Goal: Information Seeking & Learning: Learn about a topic

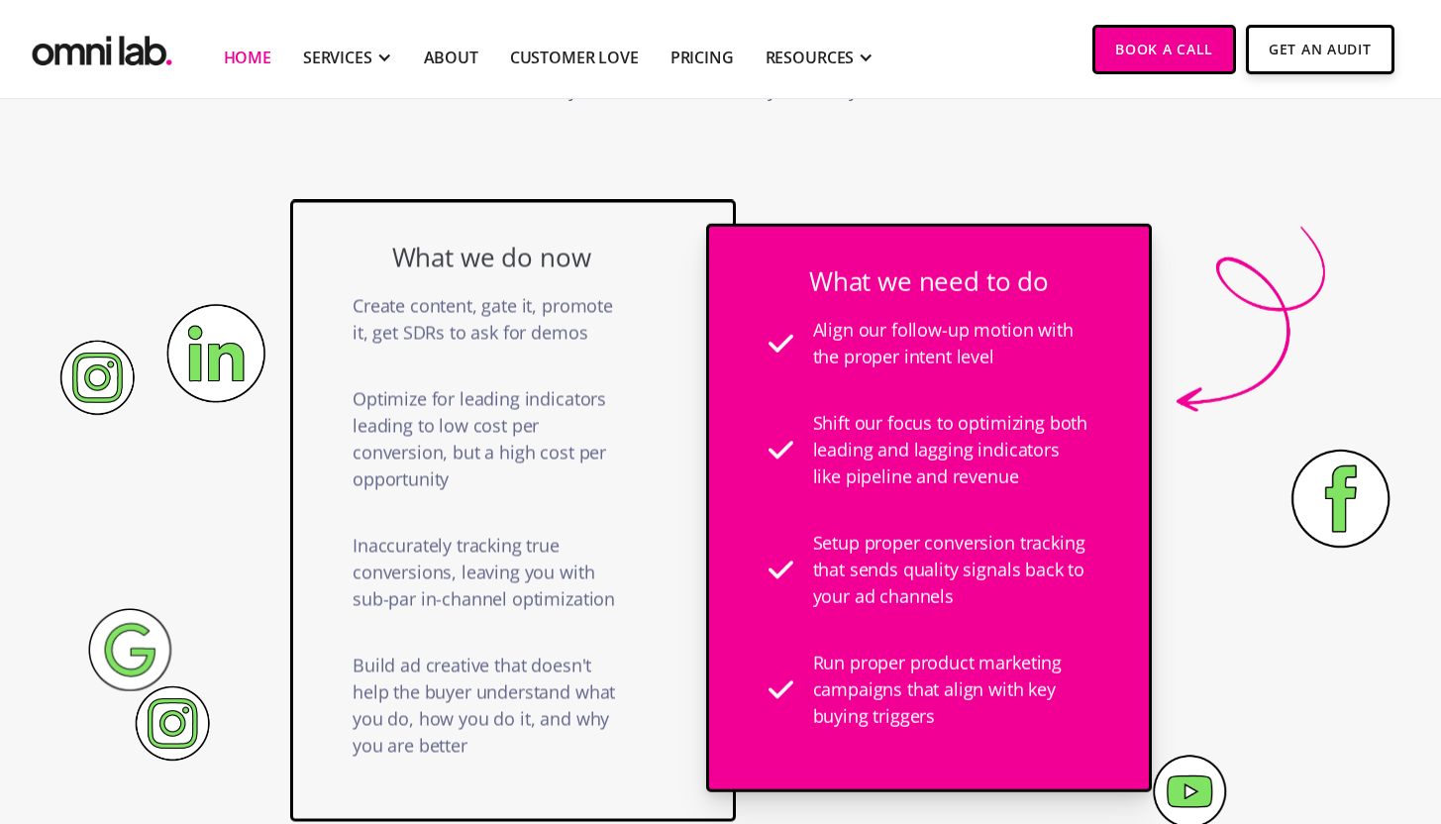
scroll to position [1357, 0]
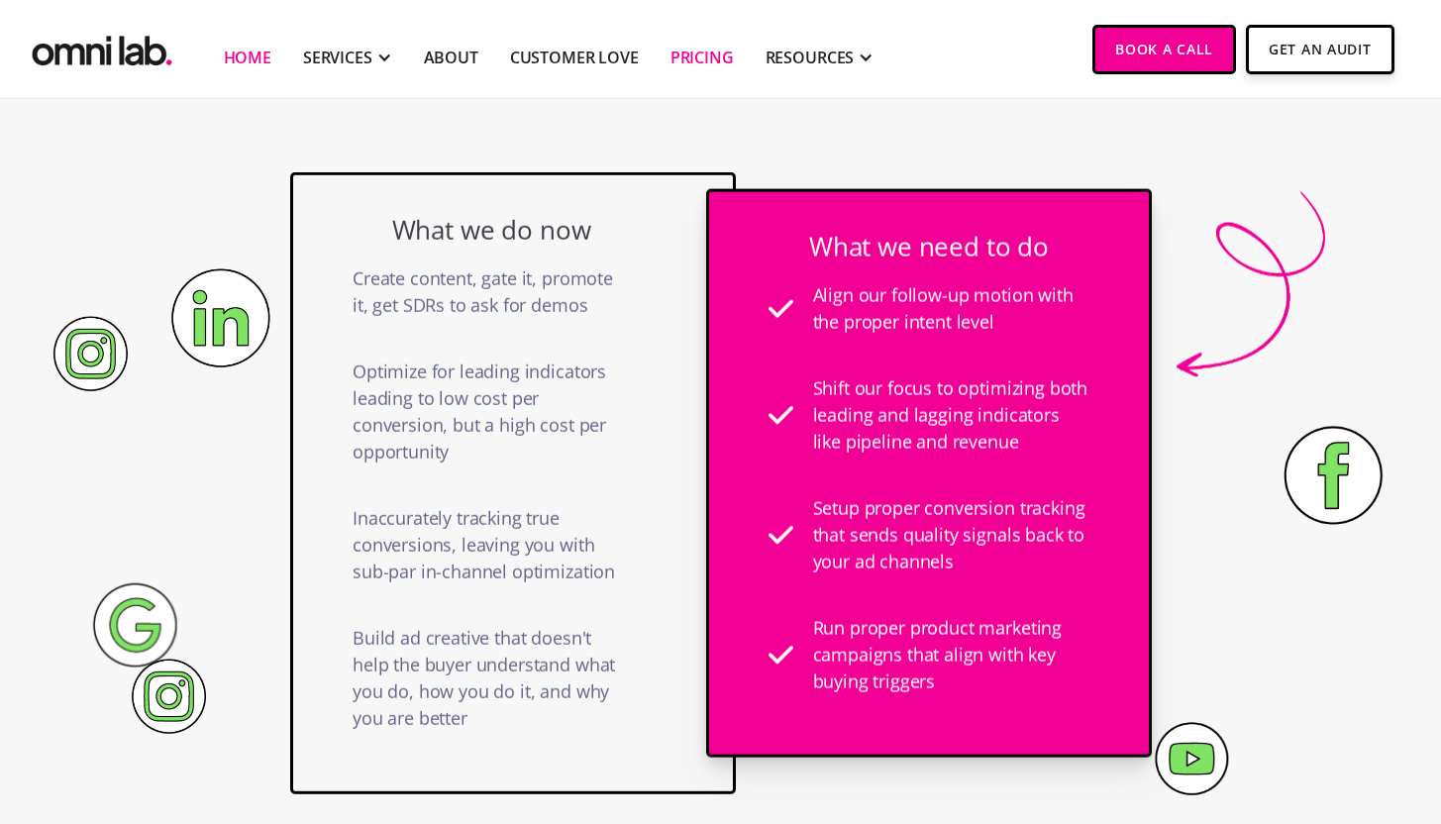
click at [692, 62] on link "Pricing" at bounding box center [702, 58] width 63 height 24
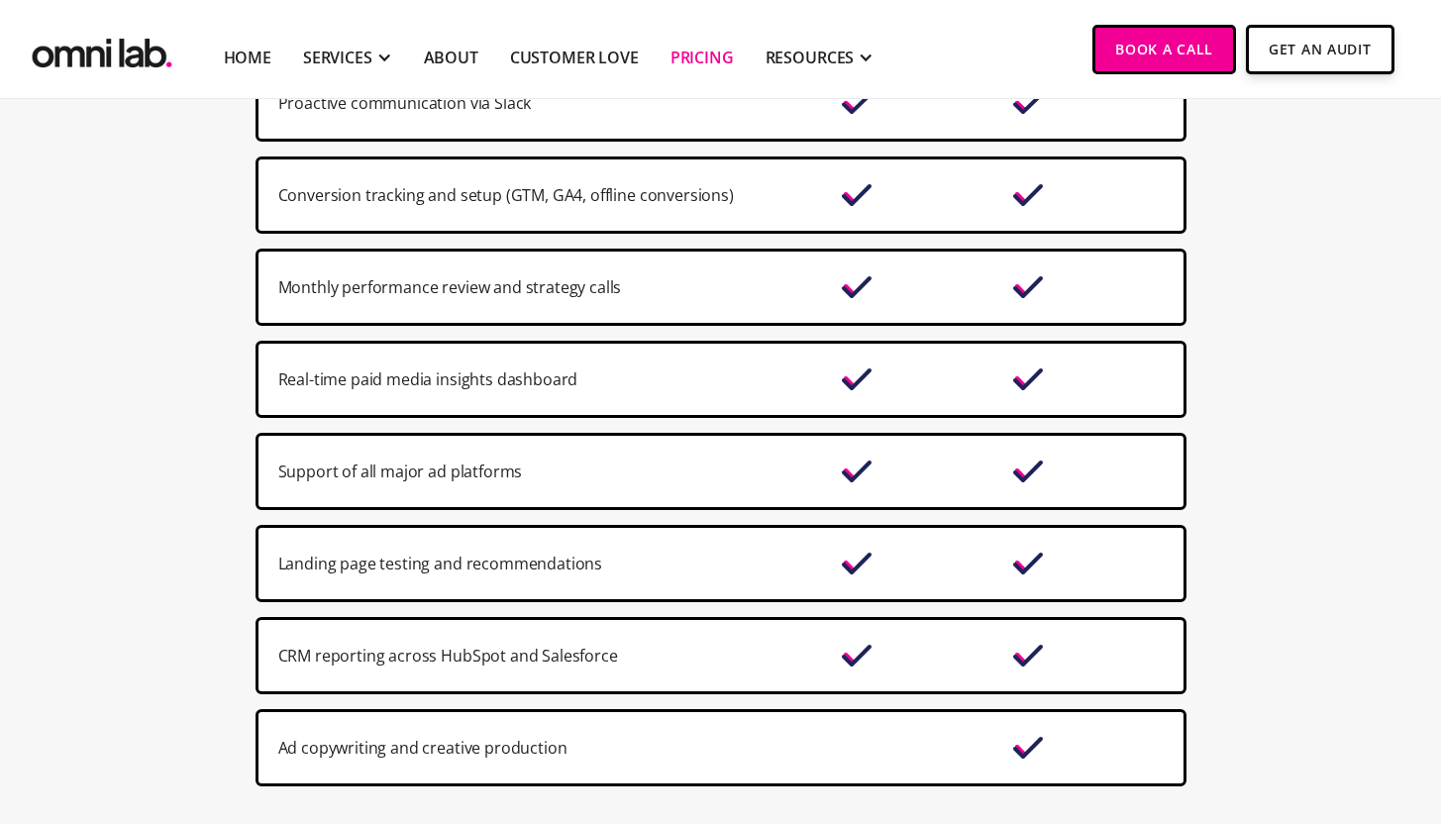
scroll to position [1595, 0]
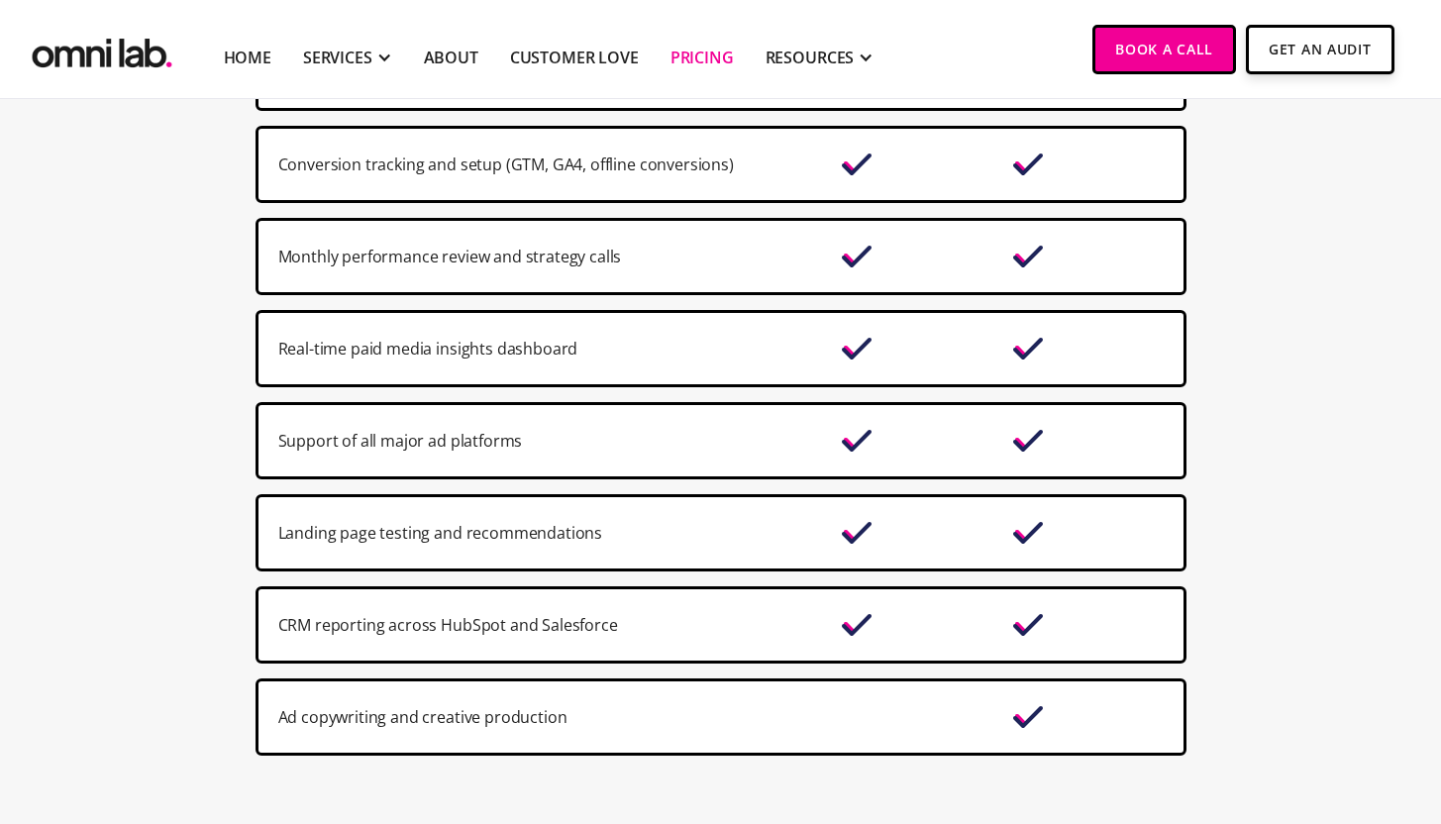
click at [1030, 437] on img at bounding box center [1028, 441] width 40 height 32
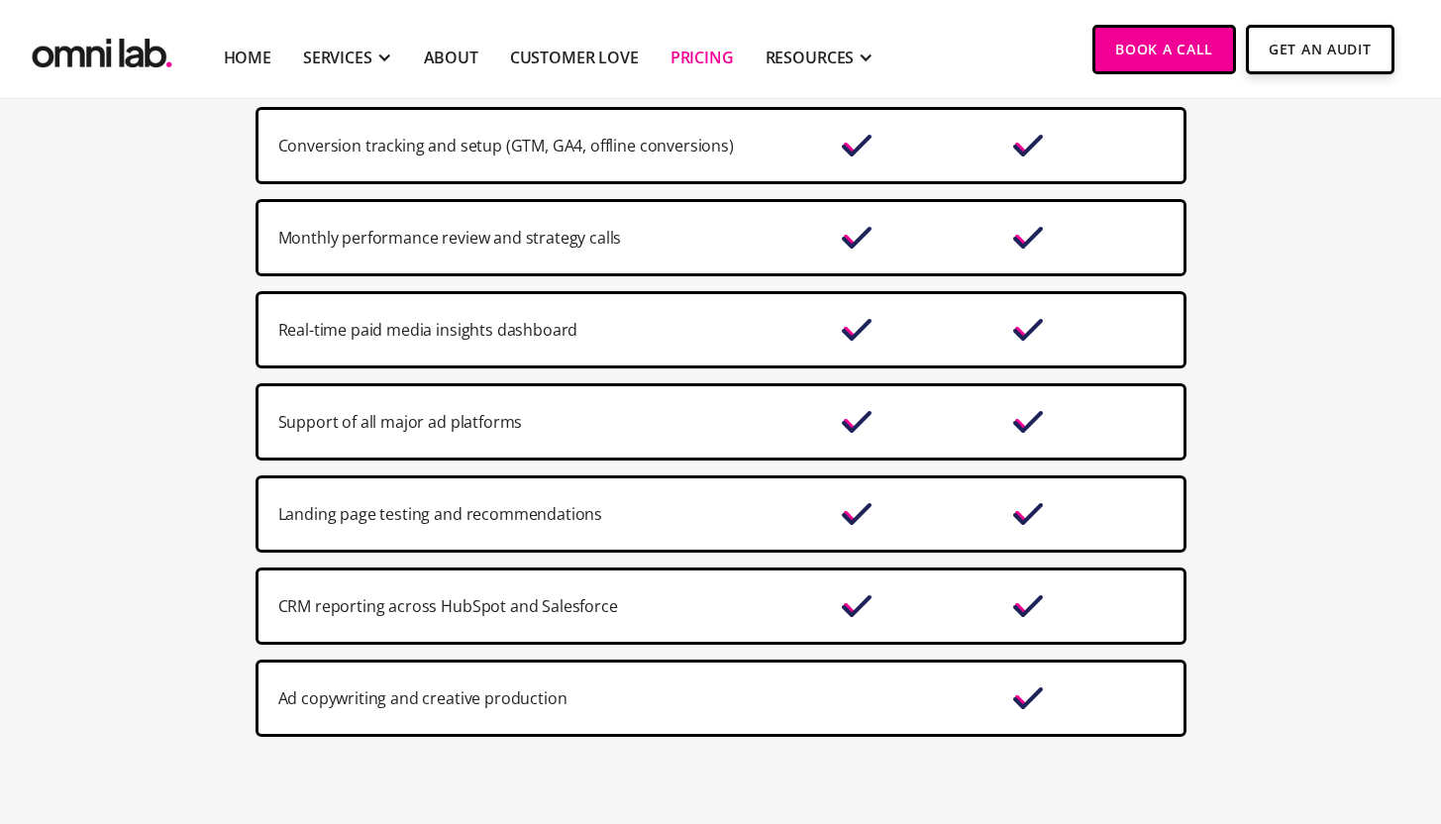
scroll to position [1624, 0]
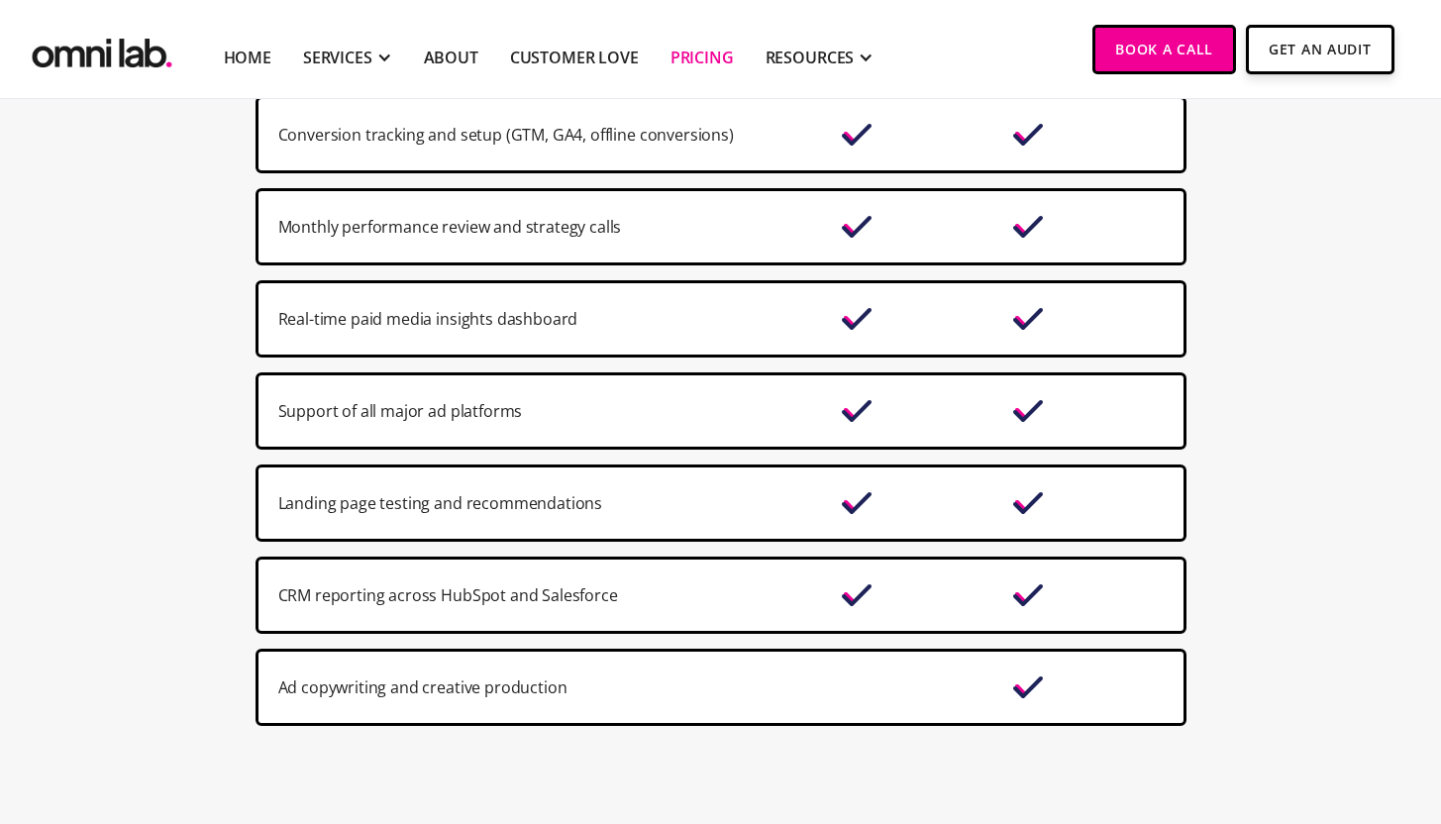
click at [1186, 496] on section "Core Premium Extensive brand emersion and onboarding Proactive communication vi…" at bounding box center [720, 281] width 1441 height 1019
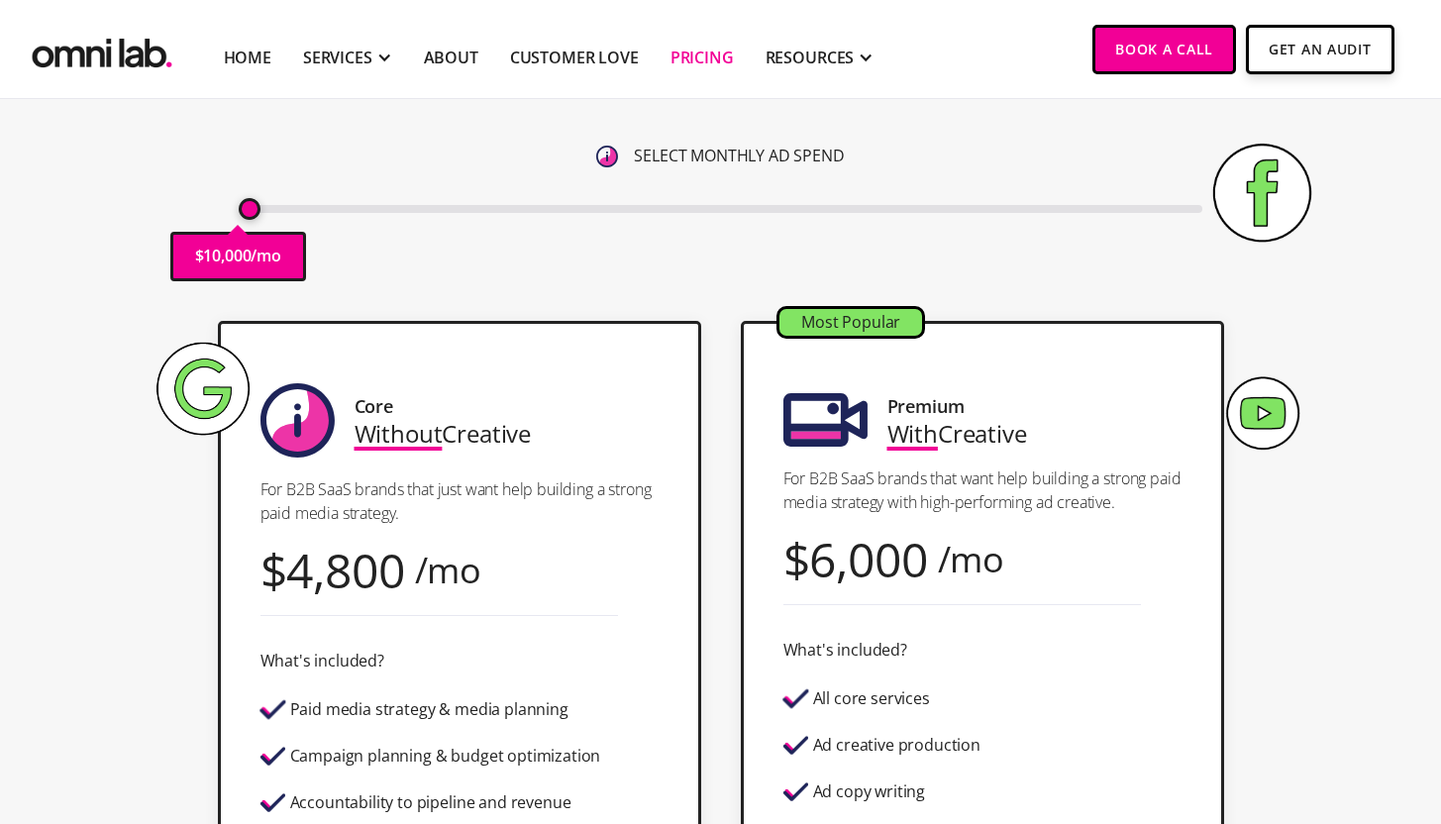
scroll to position [294, 0]
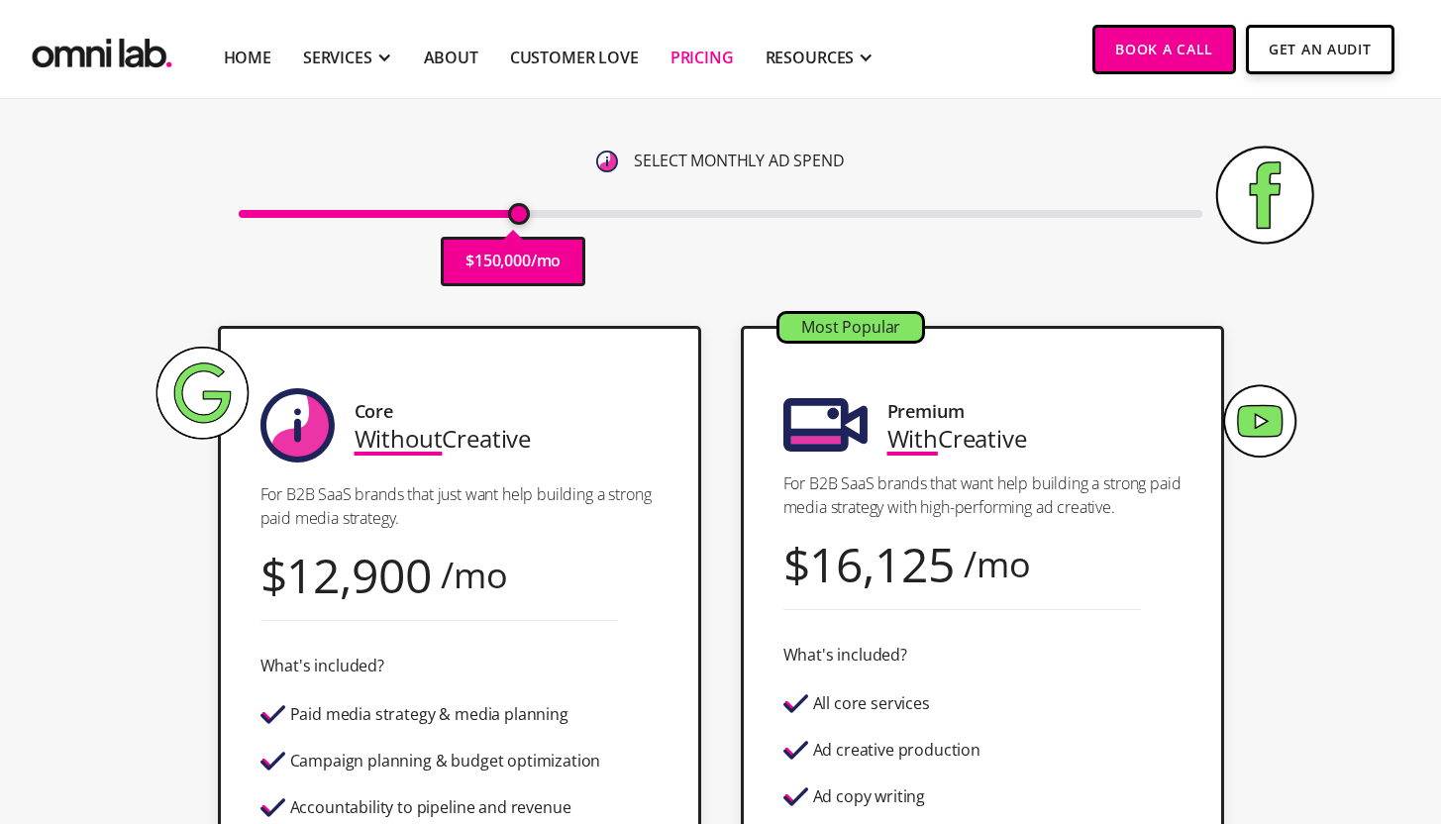
drag, startPoint x: 249, startPoint y: 213, endPoint x: 515, endPoint y: 242, distance: 268.0
click at [515, 218] on input "range" at bounding box center [721, 214] width 964 height 8
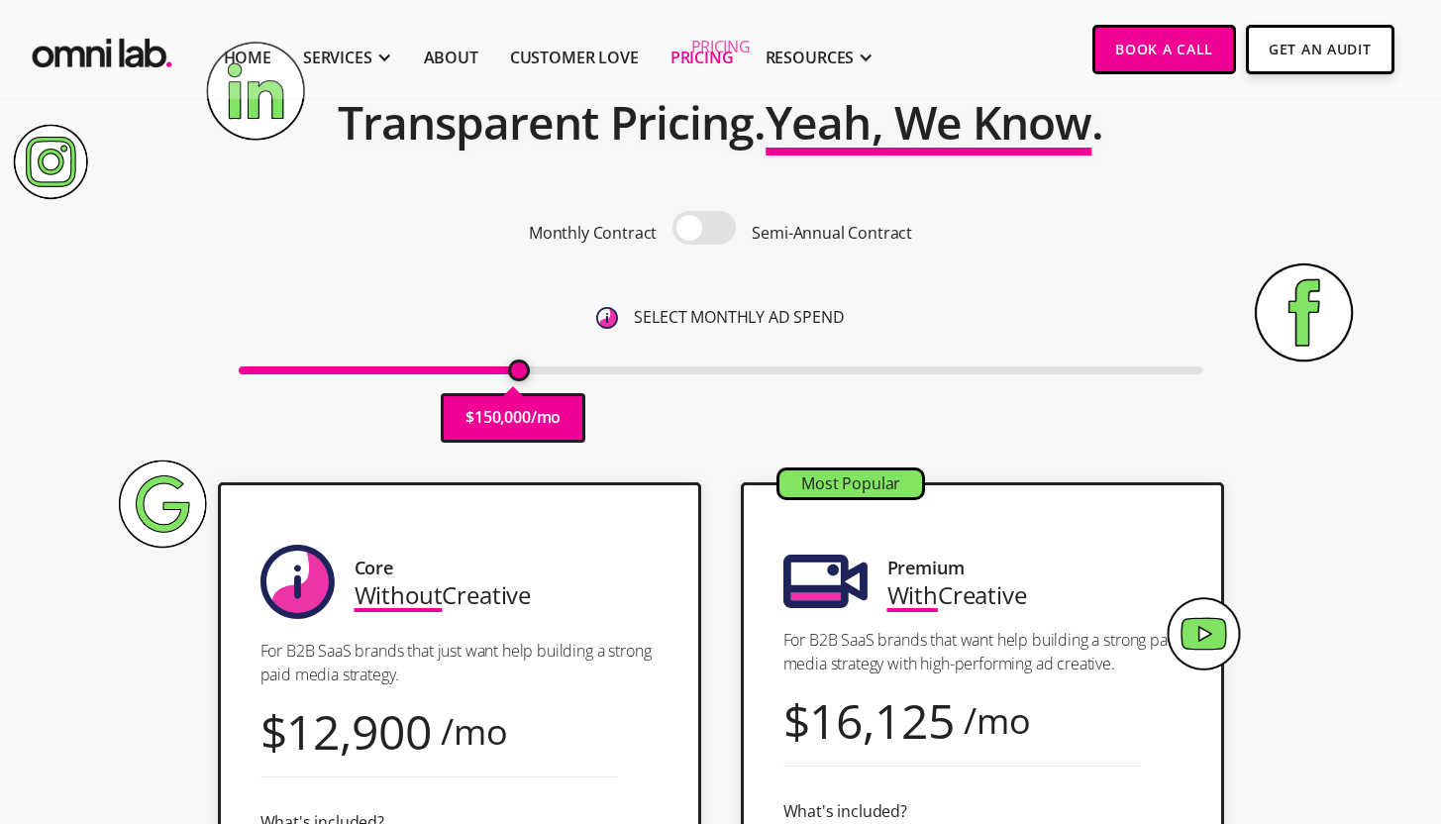
scroll to position [139, 0]
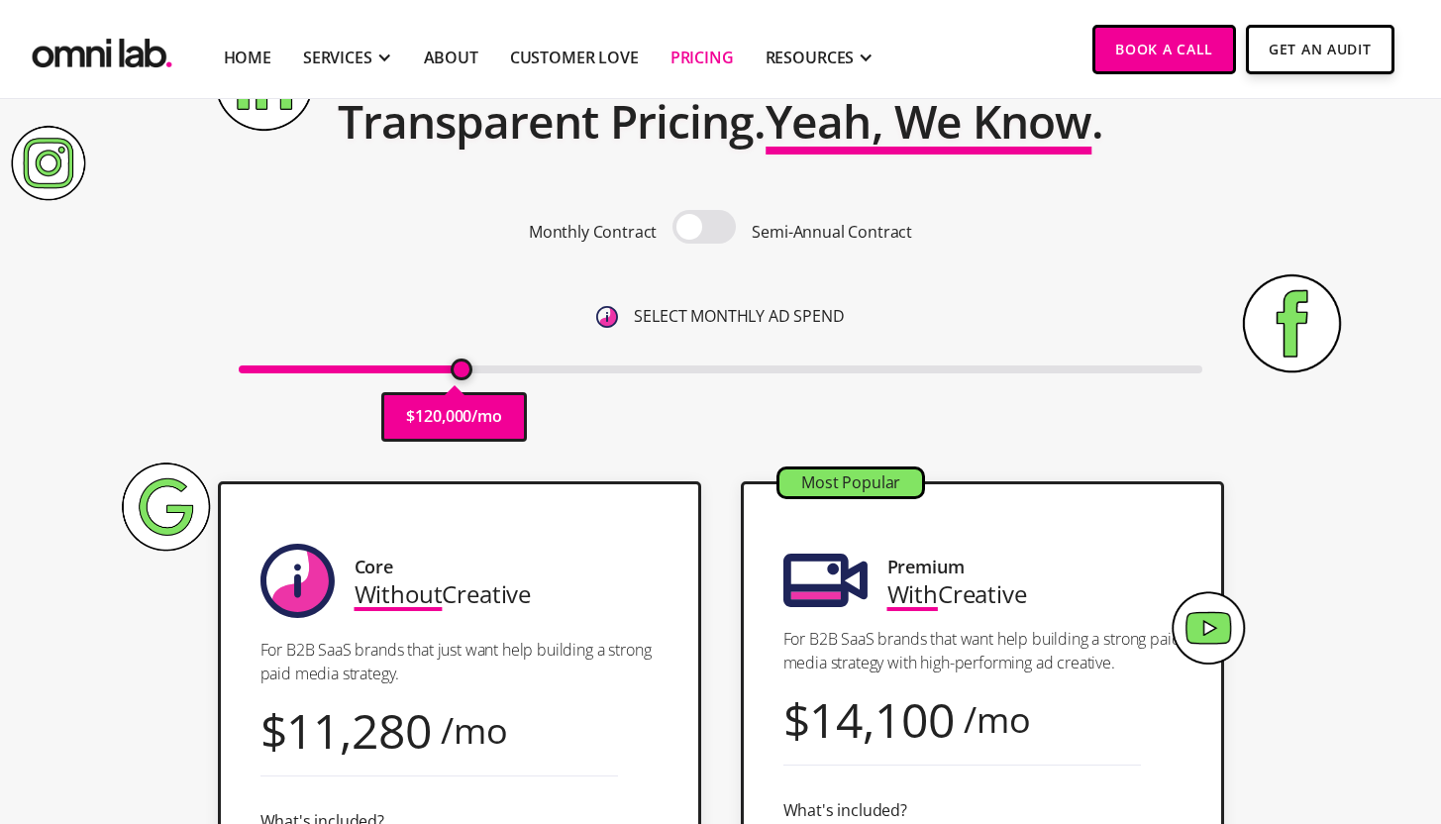
drag, startPoint x: 518, startPoint y: 372, endPoint x: 461, endPoint y: 372, distance: 57.5
type input "120000"
click at [461, 372] on input "range" at bounding box center [721, 370] width 964 height 8
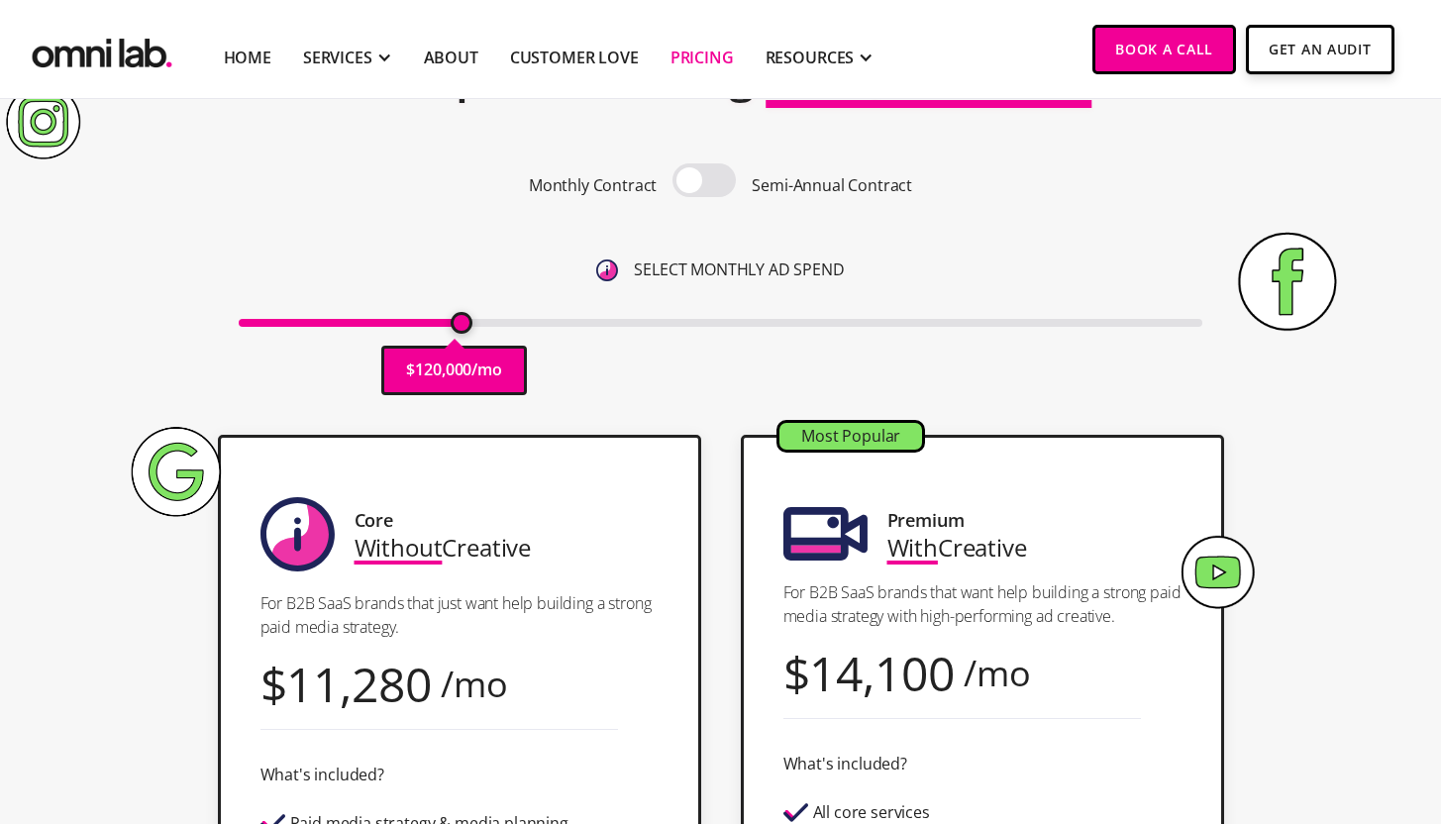
scroll to position [191, 0]
